Goal: Information Seeking & Learning: Learn about a topic

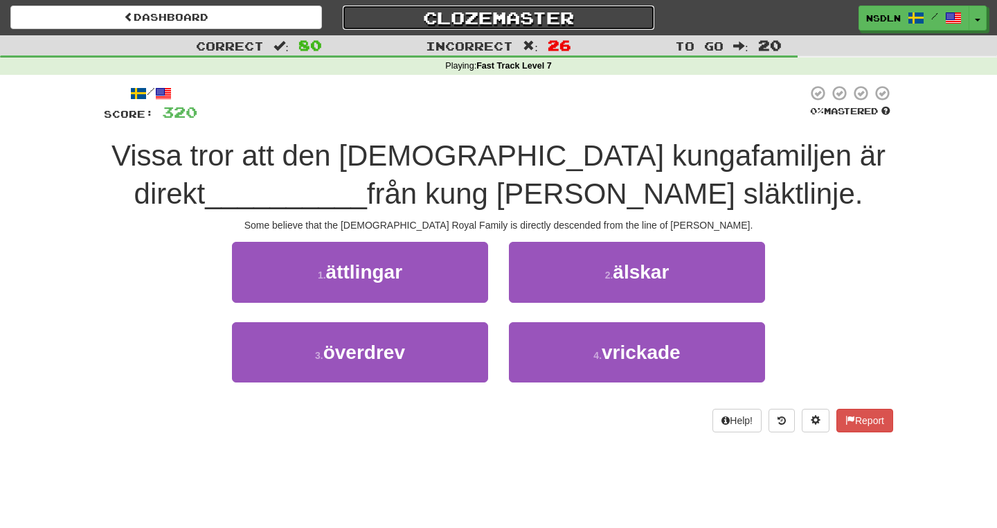
click at [510, 15] on link "Clozemaster" at bounding box center [499, 18] width 312 height 24
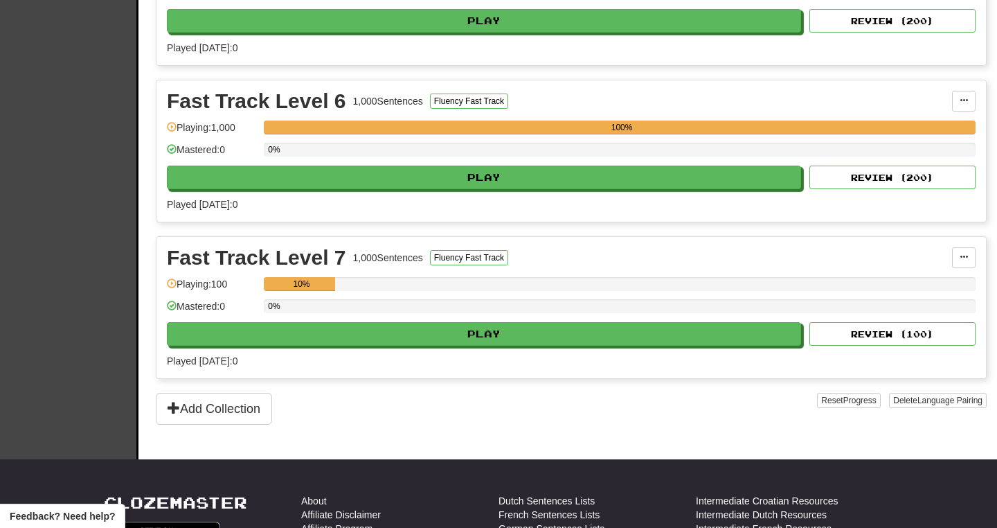
scroll to position [1028, 0]
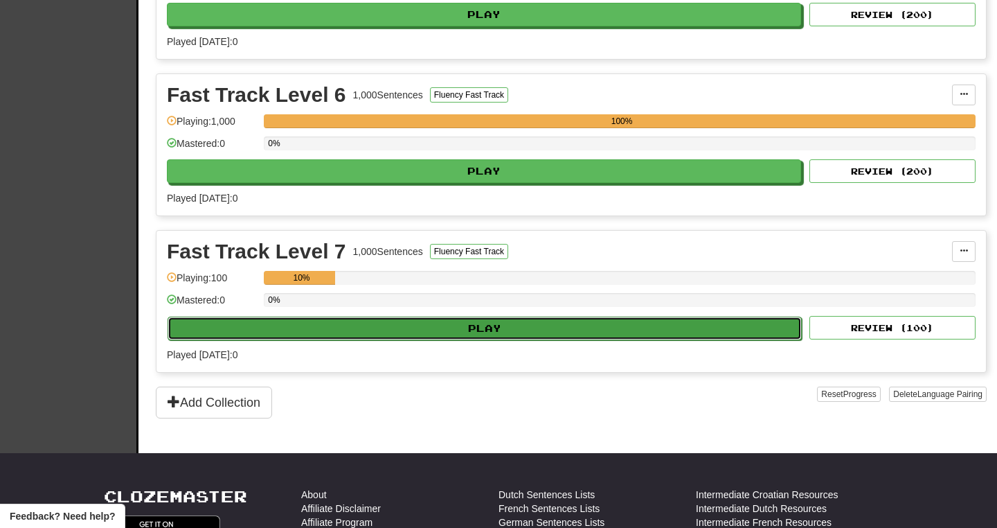
click at [550, 326] on button "Play" at bounding box center [485, 328] width 634 height 24
select select "***"
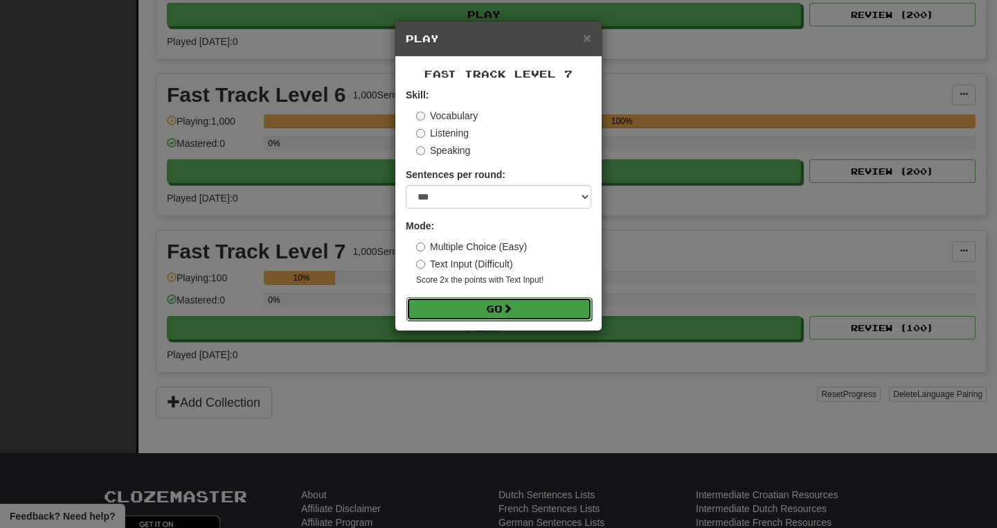
click at [519, 314] on button "Go" at bounding box center [499, 309] width 186 height 24
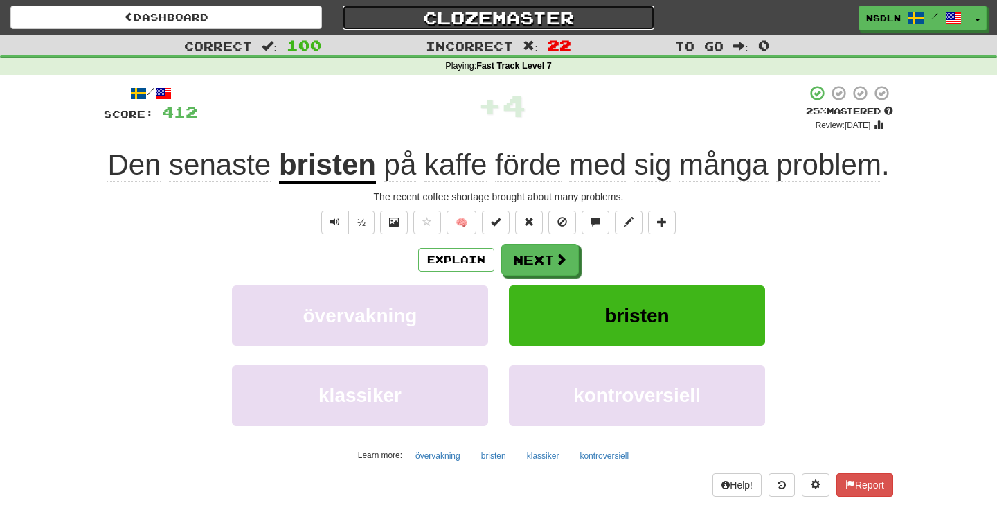
click at [517, 22] on link "Clozemaster" at bounding box center [499, 18] width 312 height 24
